Goal: Information Seeking & Learning: Find specific page/section

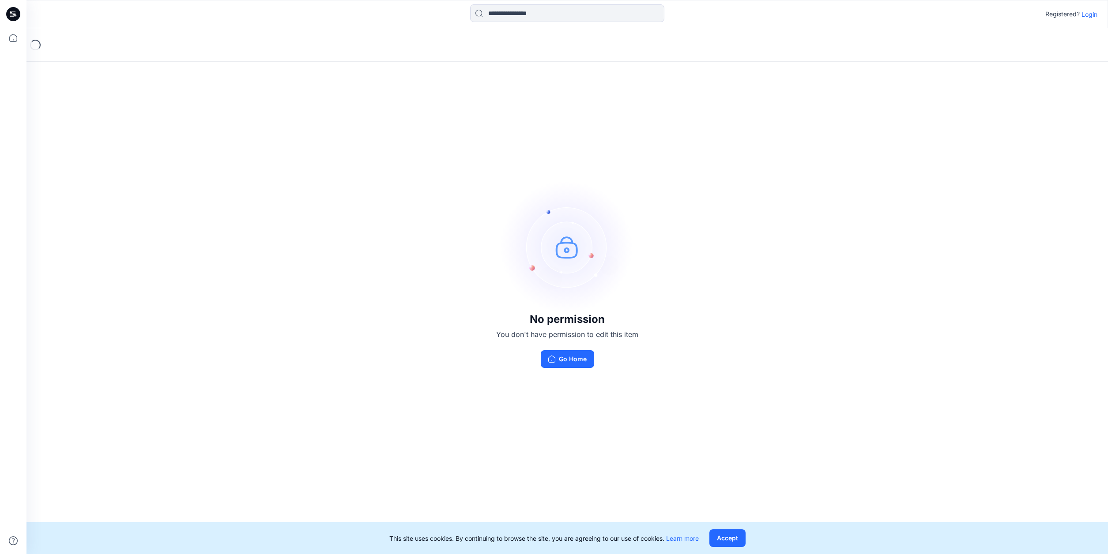
click at [1090, 13] on p "Login" at bounding box center [1090, 14] width 16 height 9
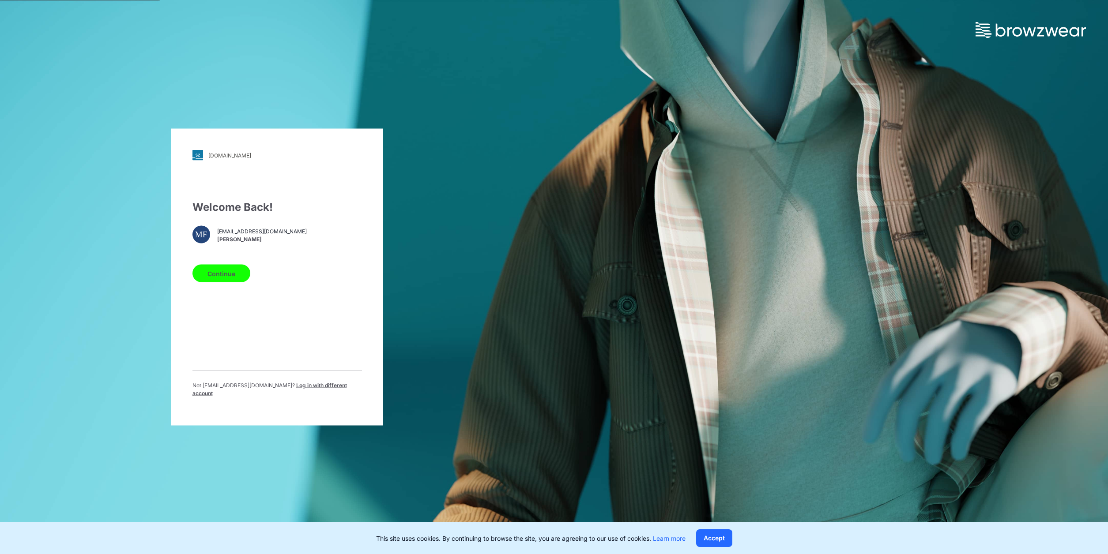
click at [219, 278] on button "Continue" at bounding box center [221, 274] width 58 height 18
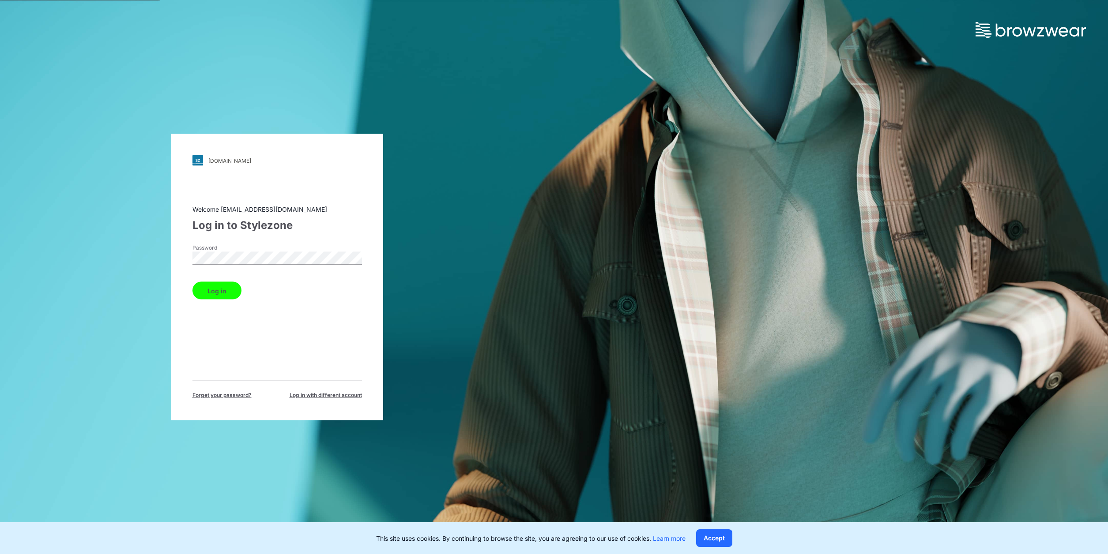
click at [192, 282] on button "Log in" at bounding box center [216, 291] width 49 height 18
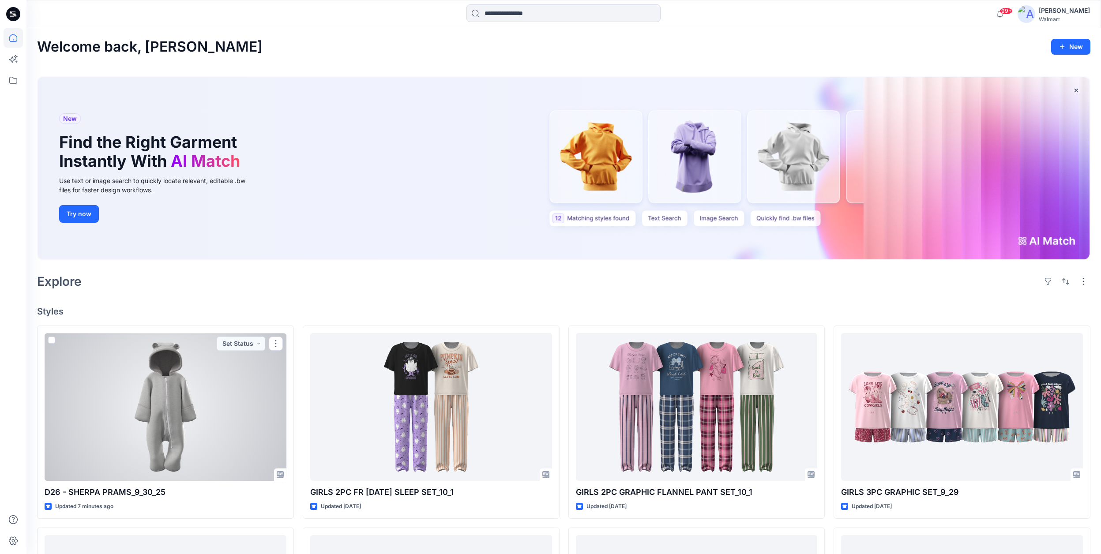
click at [181, 419] on div at bounding box center [166, 407] width 242 height 148
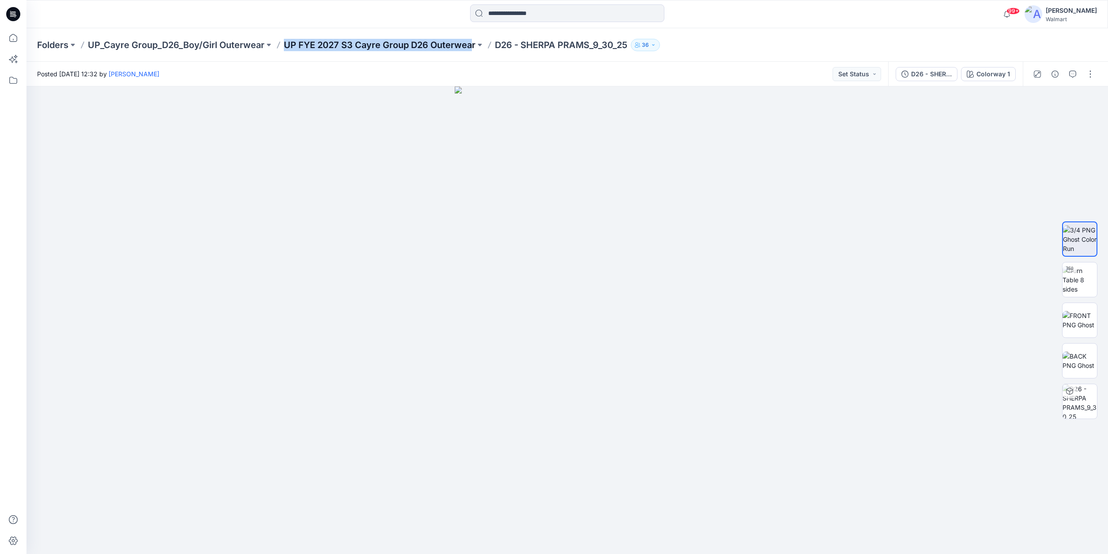
drag, startPoint x: 283, startPoint y: 49, endPoint x: 476, endPoint y: 51, distance: 192.9
click at [474, 50] on div "Folders UP_Cayre Group_D26_Boy/Girl Outerwear UP FYE 2027 S3 Cayre Group D26 Ou…" at bounding box center [533, 45] width 992 height 12
copy p "UP FYE 2027 S3 Cayre Group D26 Outerwea"
